Goal: Task Accomplishment & Management: Manage account settings

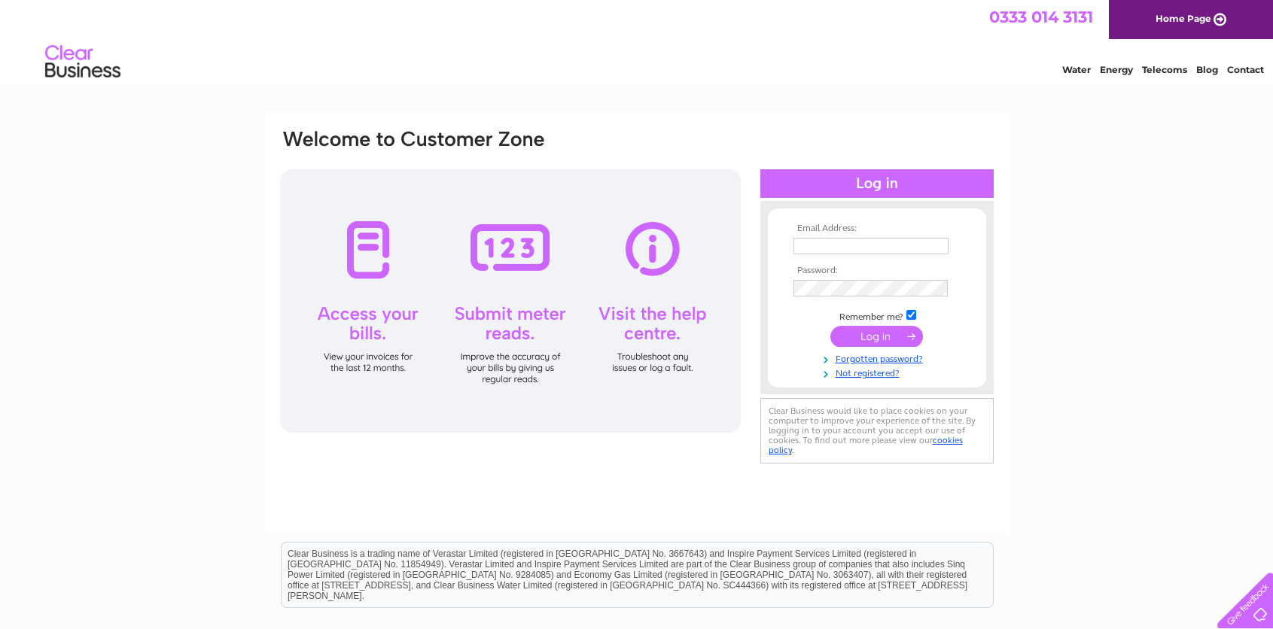
type input "amanda@rlsmithandsons.co.uk"
click at [881, 333] on input "submit" at bounding box center [876, 336] width 93 height 21
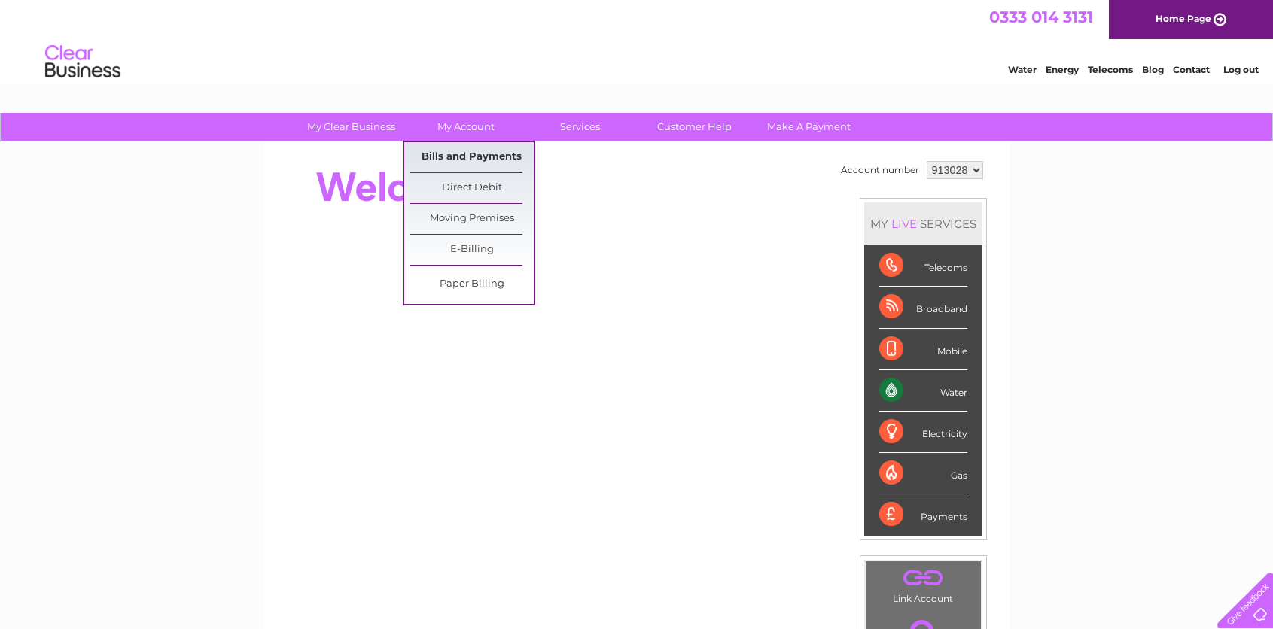
click at [465, 160] on link "Bills and Payments" at bounding box center [472, 157] width 124 height 30
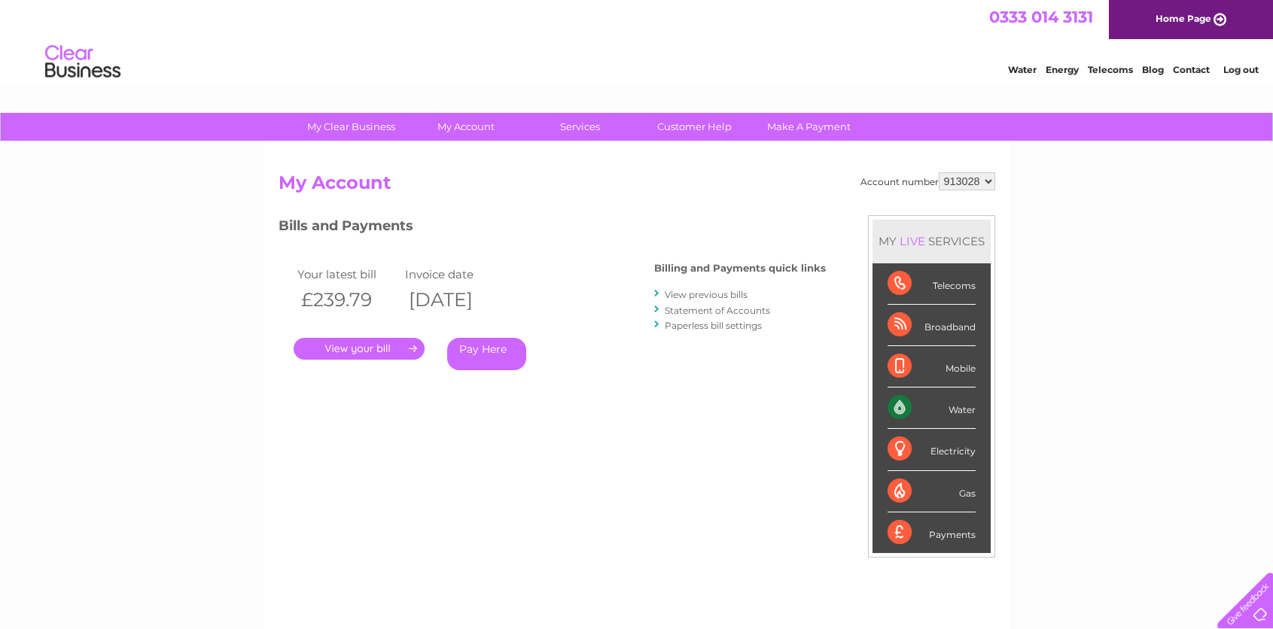
click at [346, 343] on link "." at bounding box center [359, 349] width 131 height 22
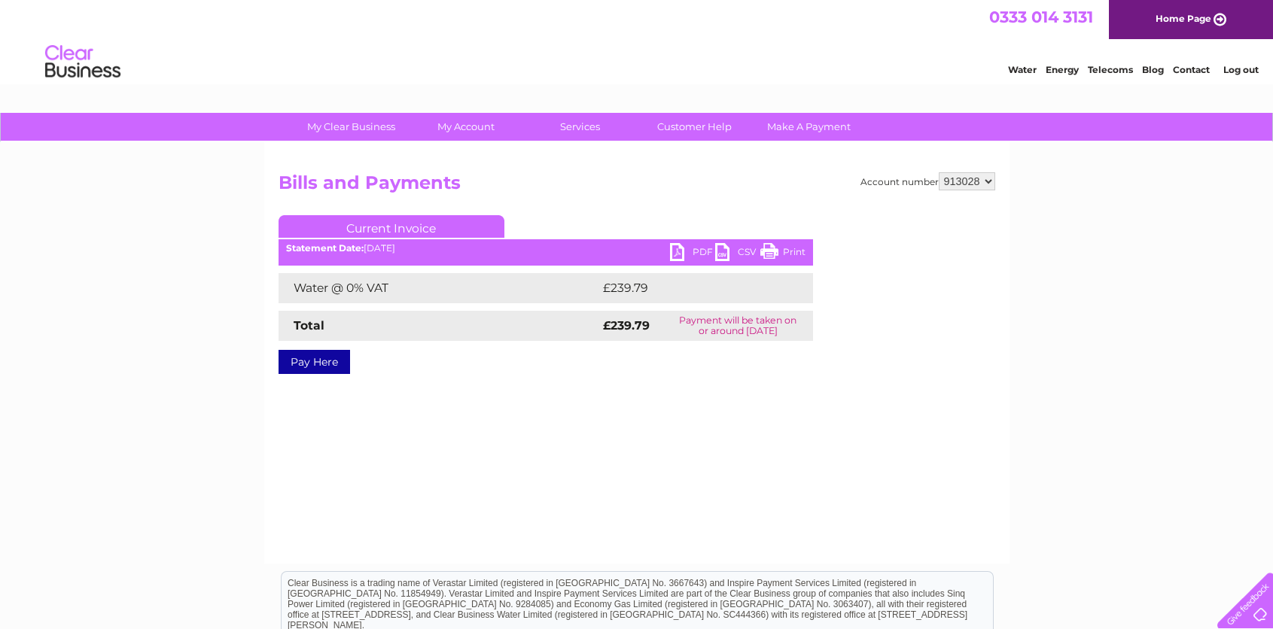
click at [681, 251] on link "PDF" at bounding box center [692, 254] width 45 height 22
